Goal: Navigation & Orientation: Find specific page/section

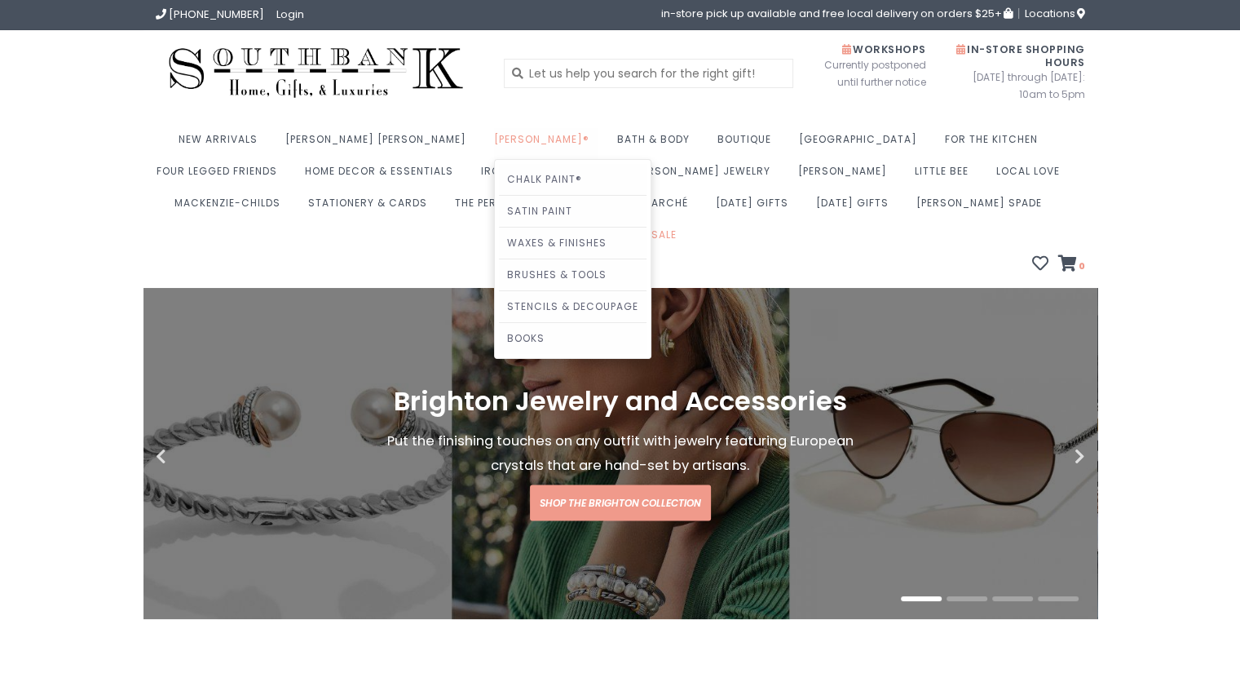
click at [494, 138] on link "[PERSON_NAME]®" at bounding box center [546, 144] width 104 height 32
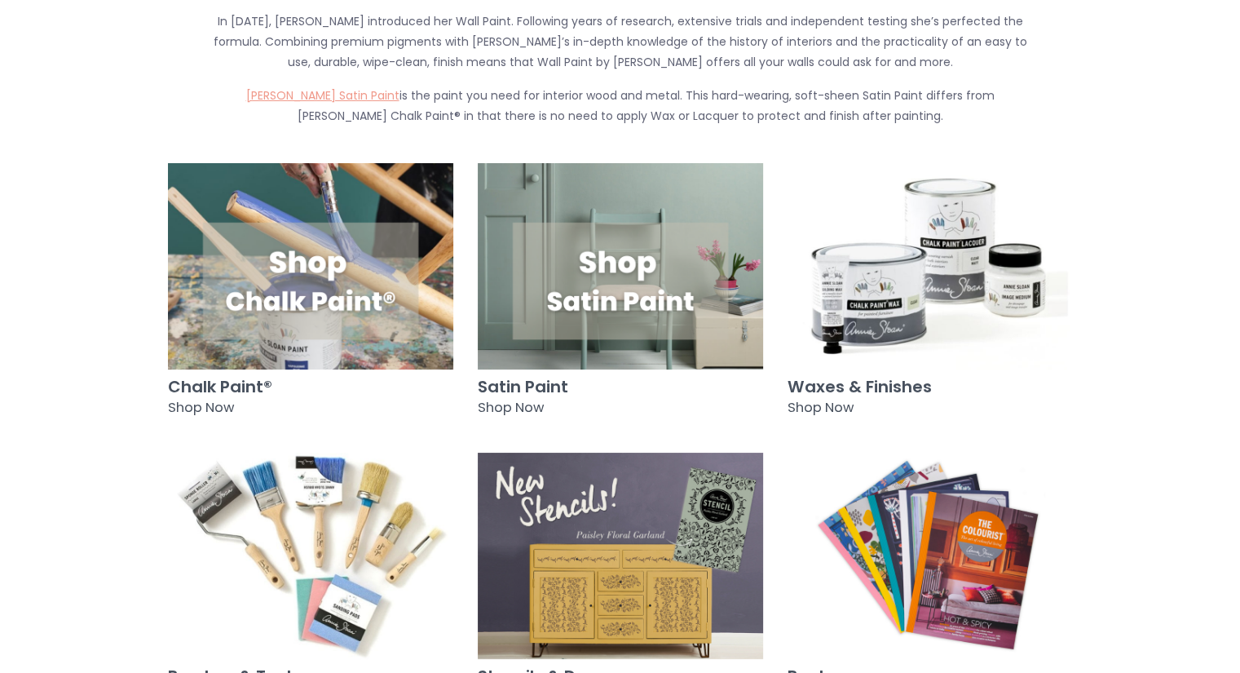
scroll to position [978, 0]
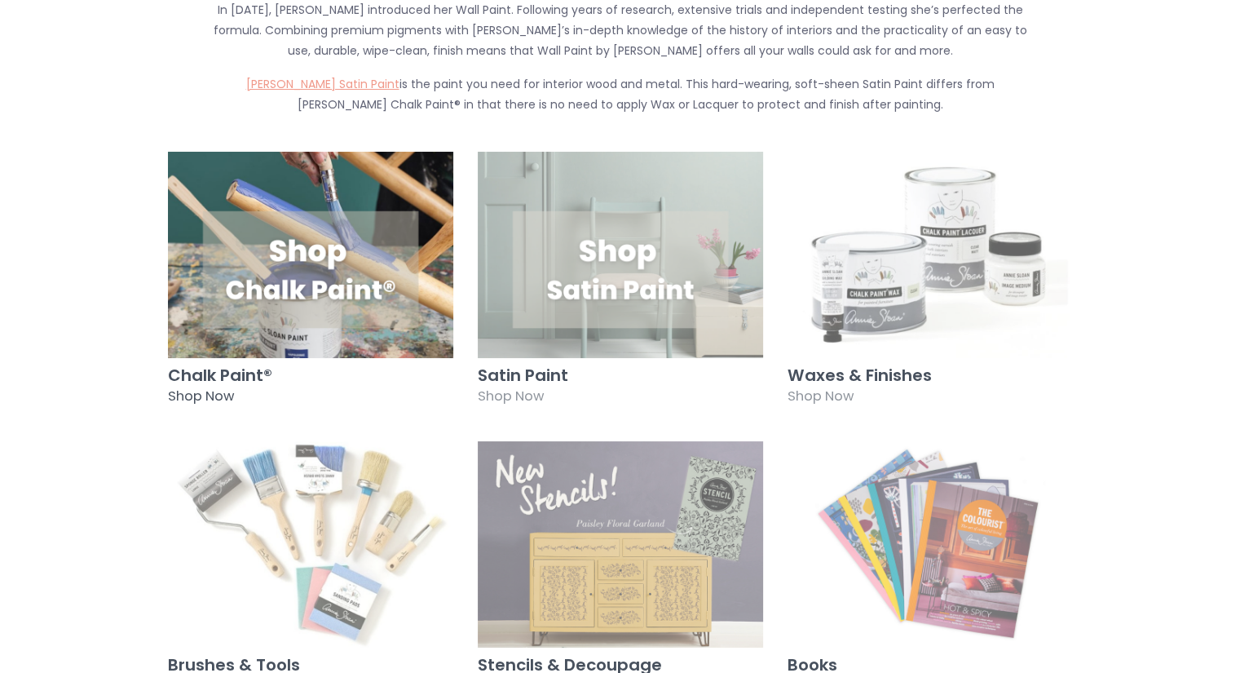
click at [388, 236] on img at bounding box center [310, 255] width 285 height 206
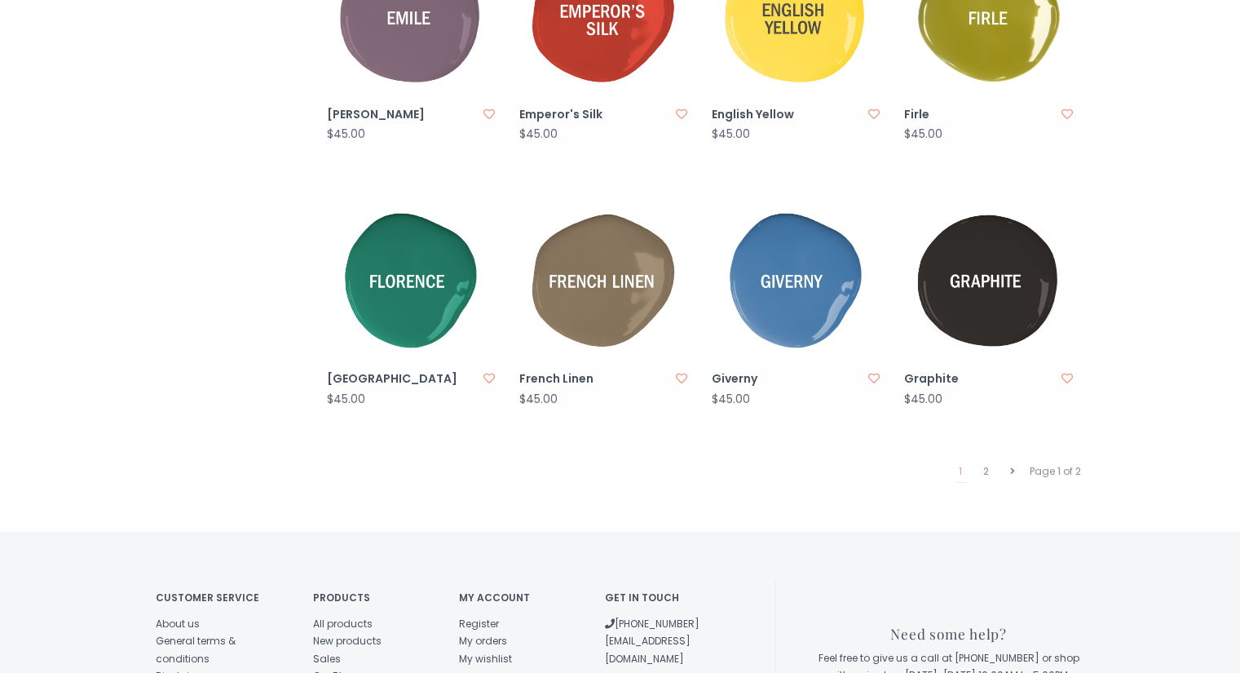
scroll to position [1631, 0]
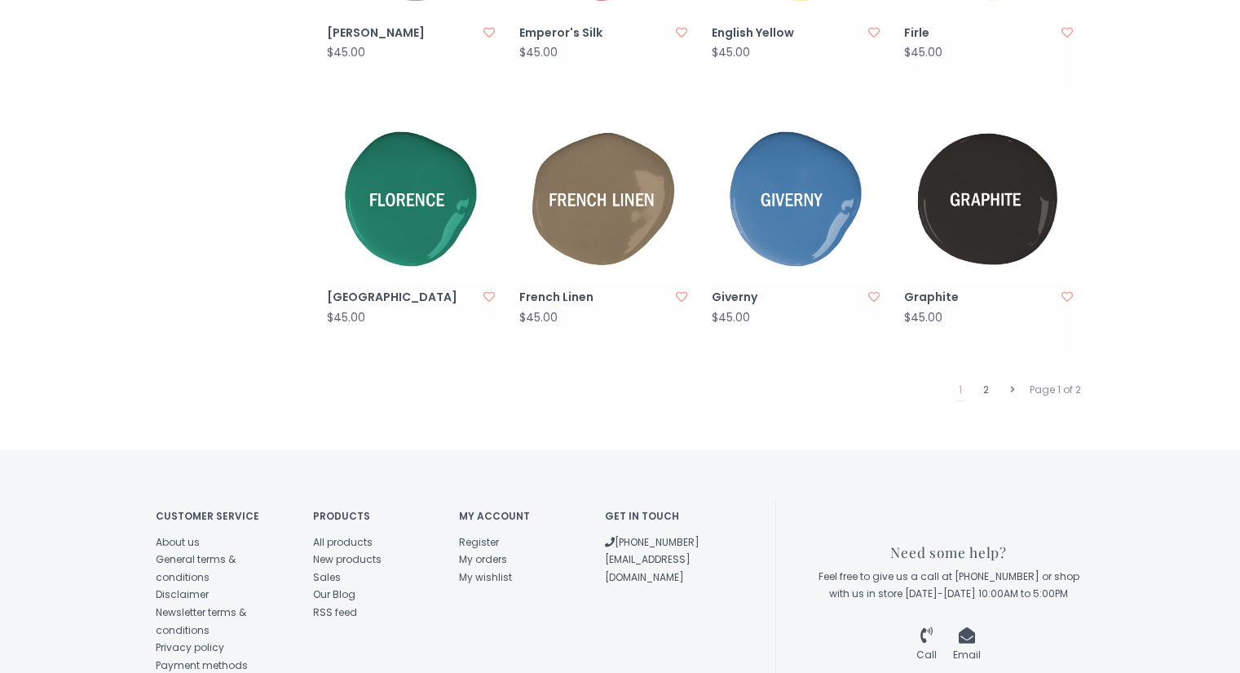
click at [985, 379] on link "2" at bounding box center [986, 389] width 14 height 21
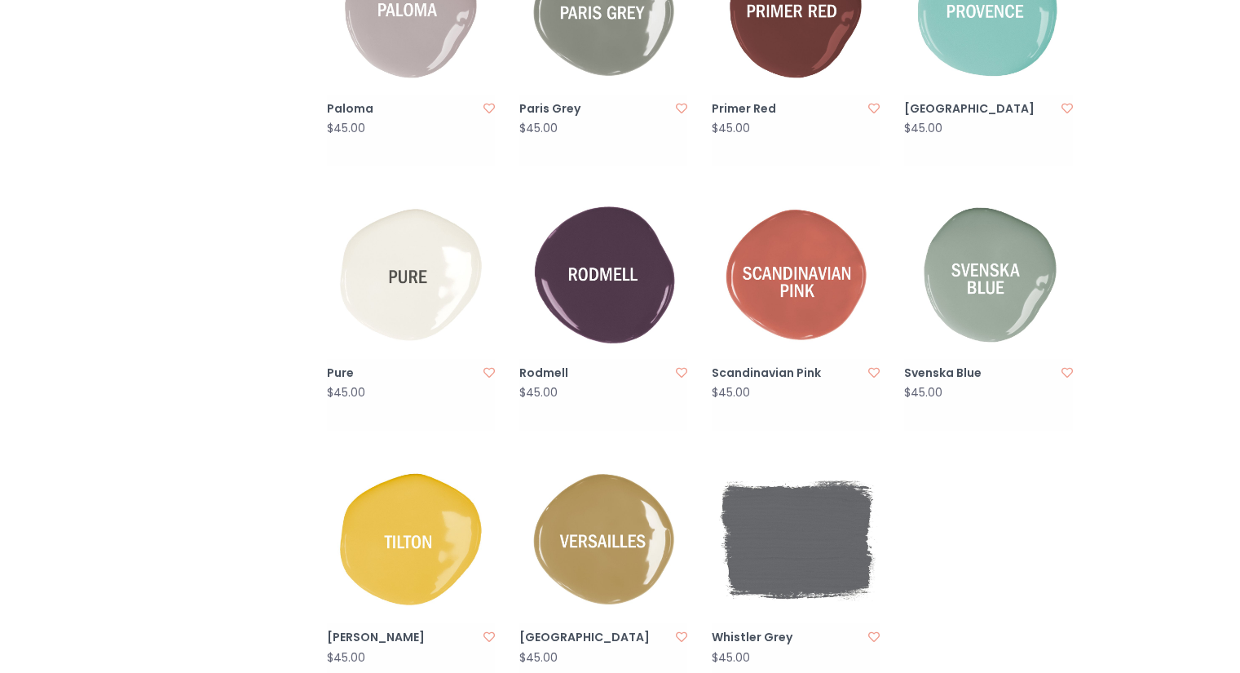
scroll to position [1305, 0]
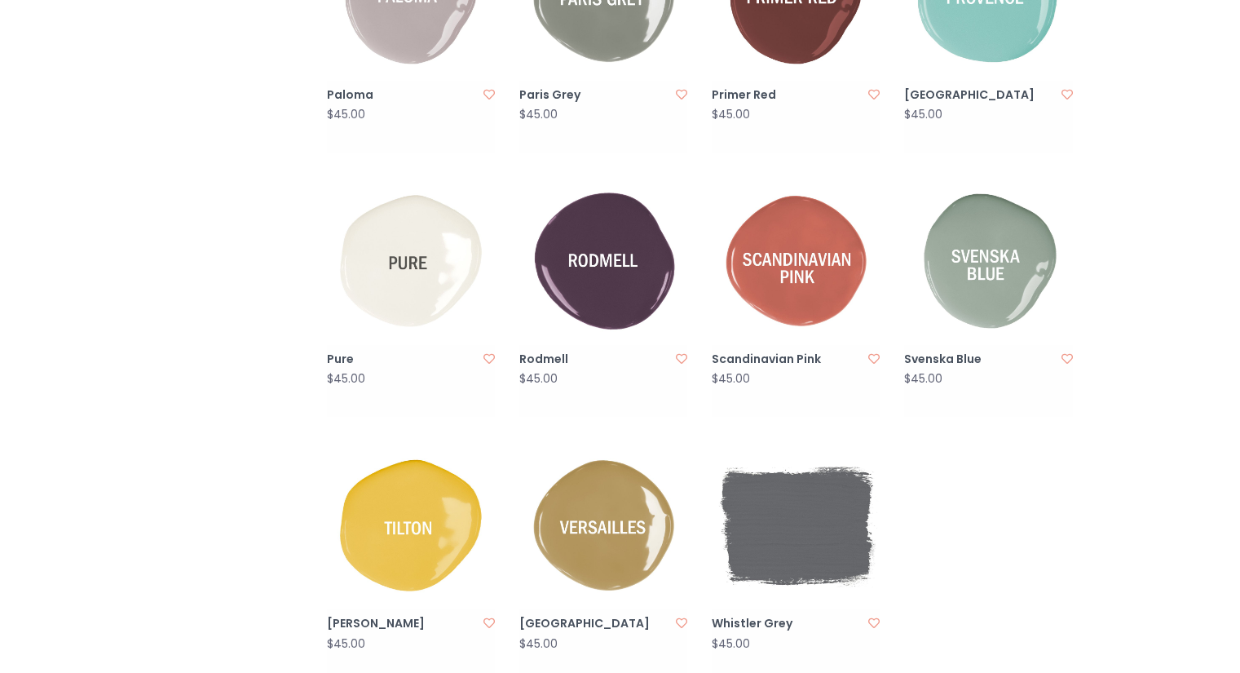
click at [397, 214] on img at bounding box center [411, 261] width 168 height 168
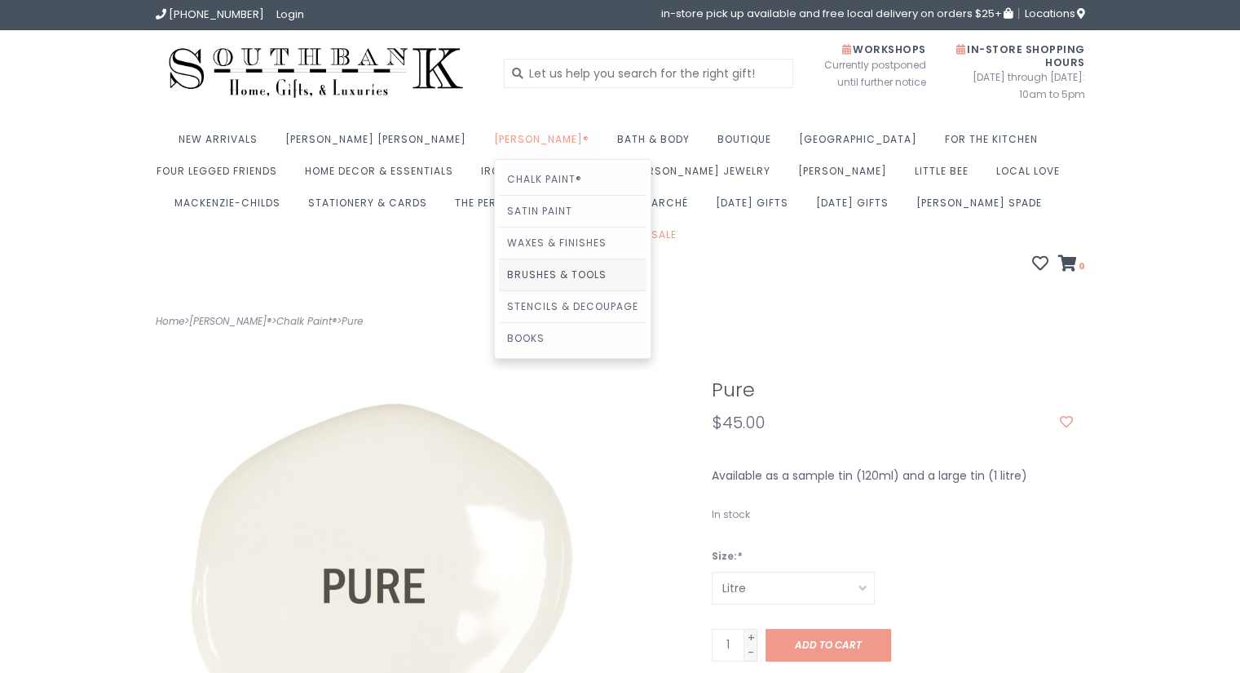
click at [499, 264] on link "Brushes & Tools" at bounding box center [573, 274] width 148 height 31
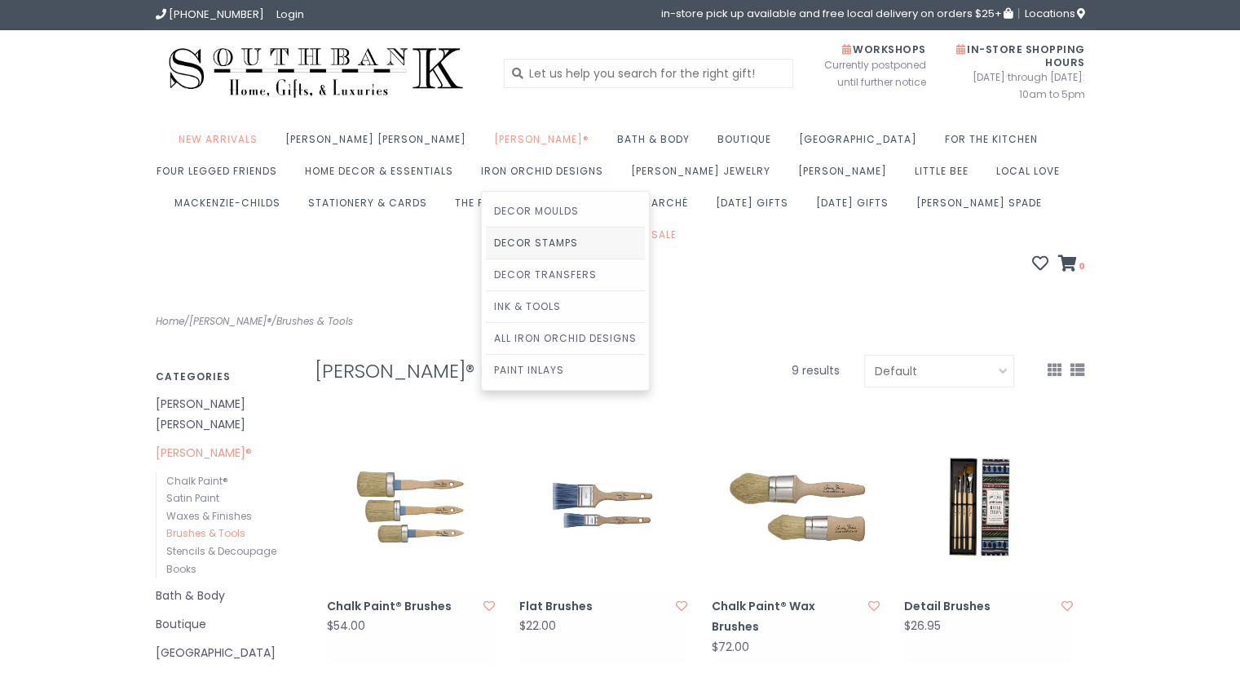
click at [486, 242] on link "Decor Stamps" at bounding box center [565, 242] width 159 height 31
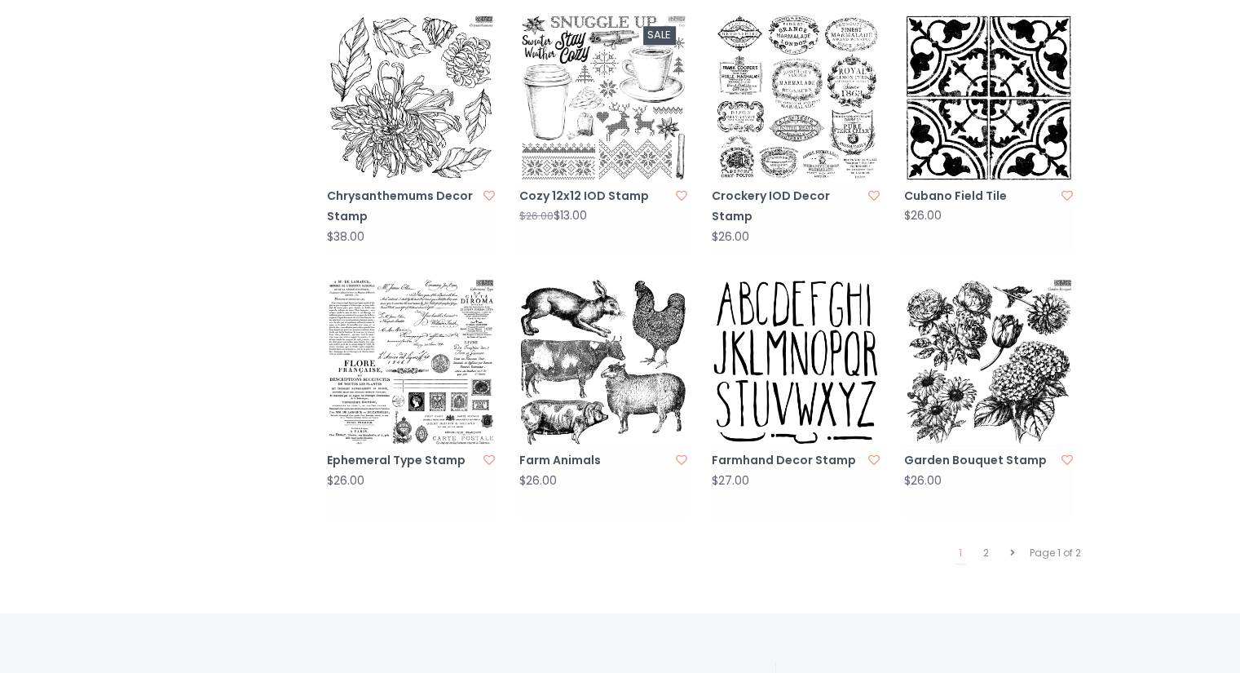
scroll to position [1549, 0]
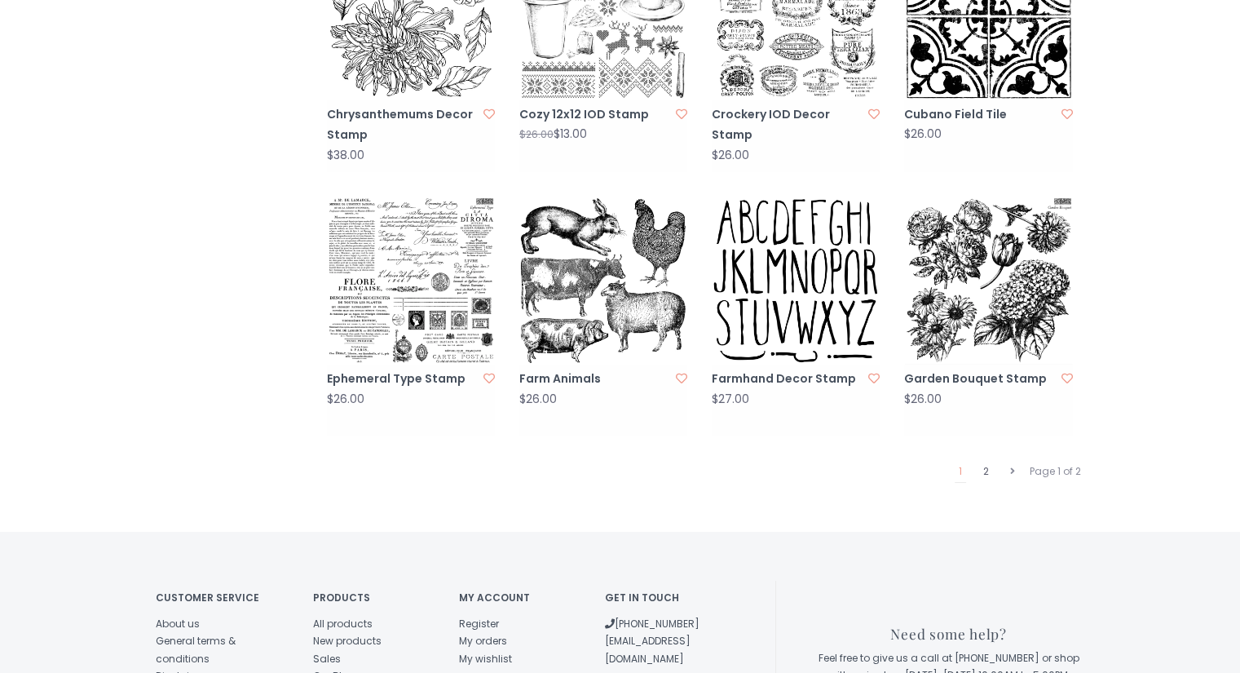
click at [983, 461] on link "2" at bounding box center [986, 471] width 14 height 21
